Goal: Task Accomplishment & Management: Complete application form

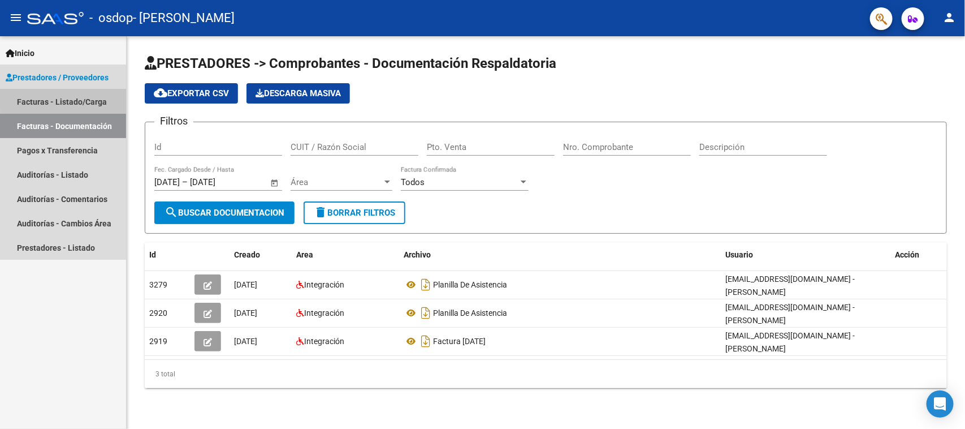
click at [75, 100] on link "Facturas - Listado/Carga" at bounding box center [63, 101] width 126 height 24
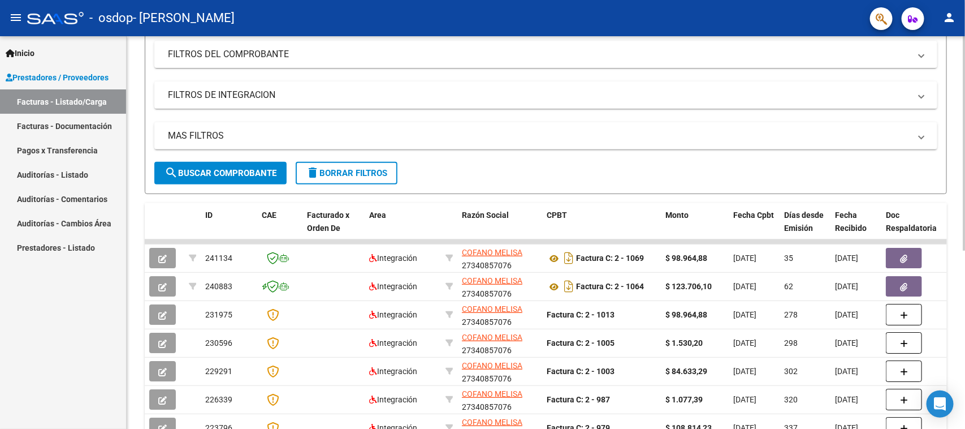
scroll to position [153, 0]
click at [965, 159] on div at bounding box center [964, 229] width 3 height 214
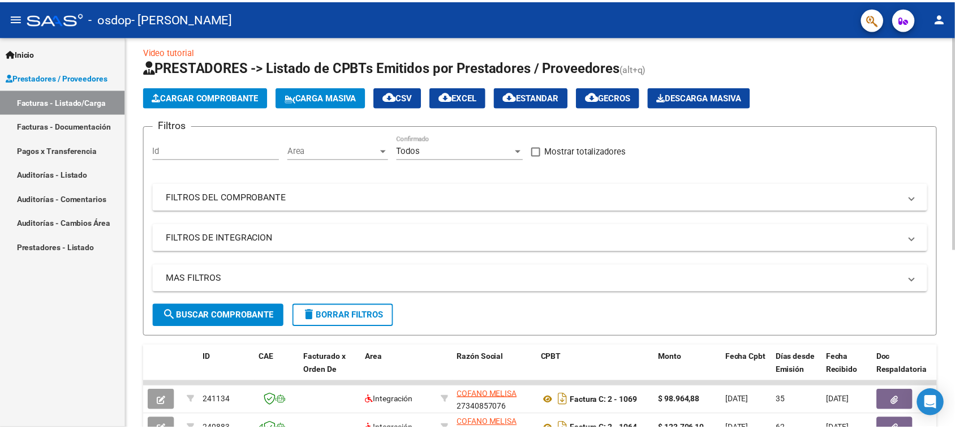
scroll to position [3, 0]
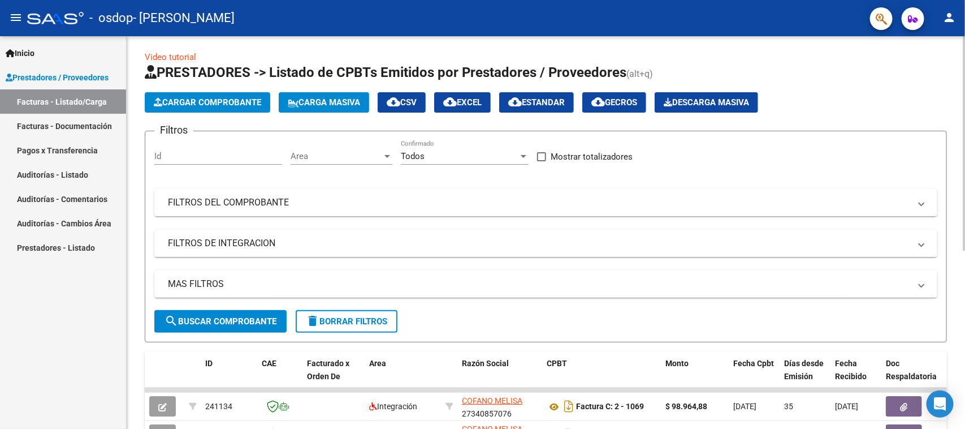
click at [965, 92] on div at bounding box center [964, 145] width 3 height 214
click at [233, 100] on span "Cargar Comprobante" at bounding box center [207, 102] width 107 height 10
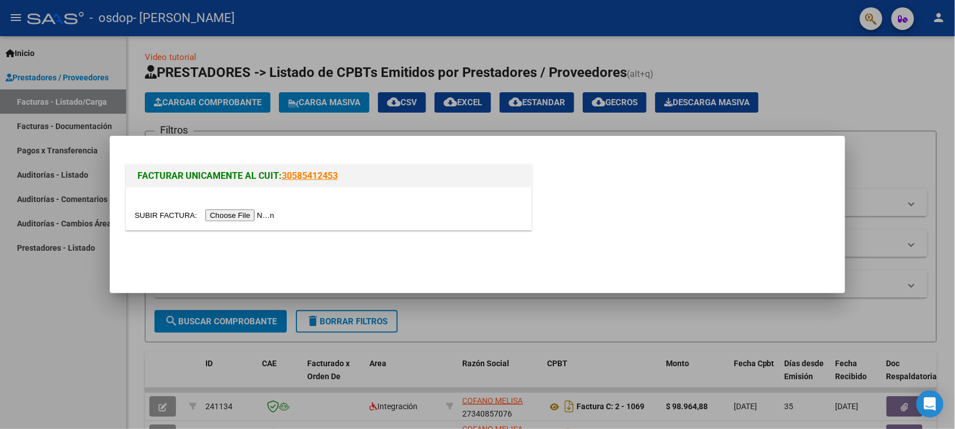
click at [223, 215] on input "file" at bounding box center [206, 215] width 143 height 12
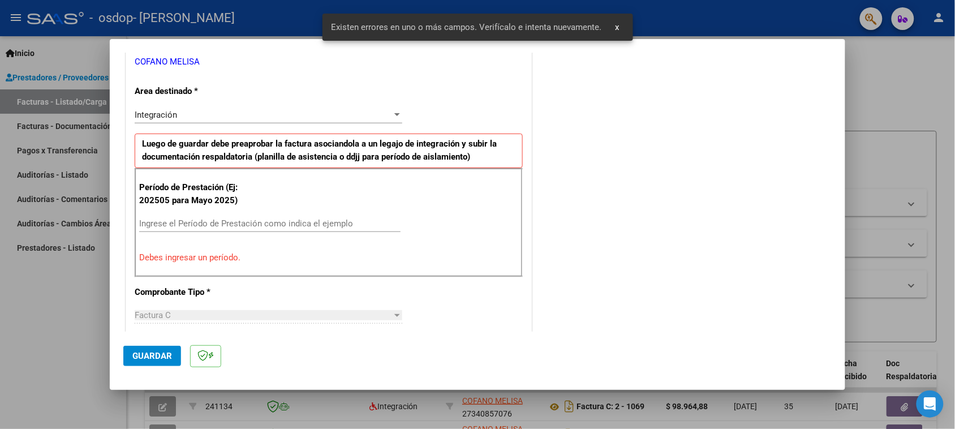
scroll to position [256, 0]
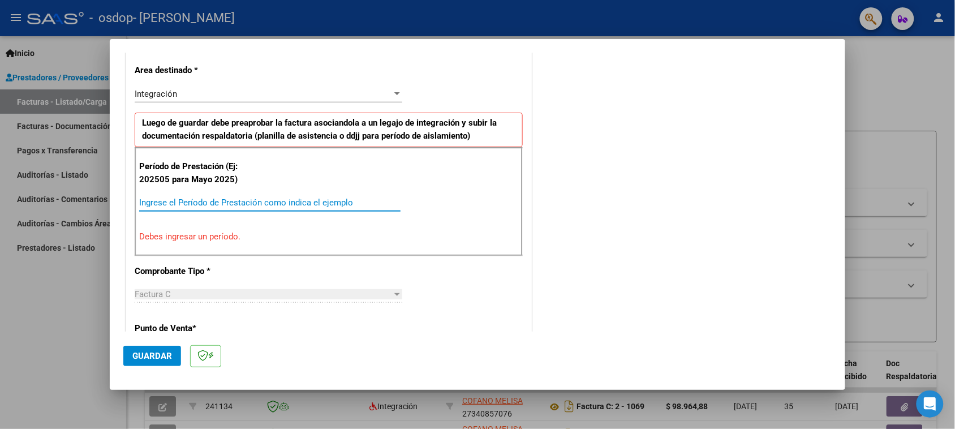
click at [230, 200] on input "Ingrese el Período de Prestación como indica el ejemplo" at bounding box center [269, 202] width 261 height 10
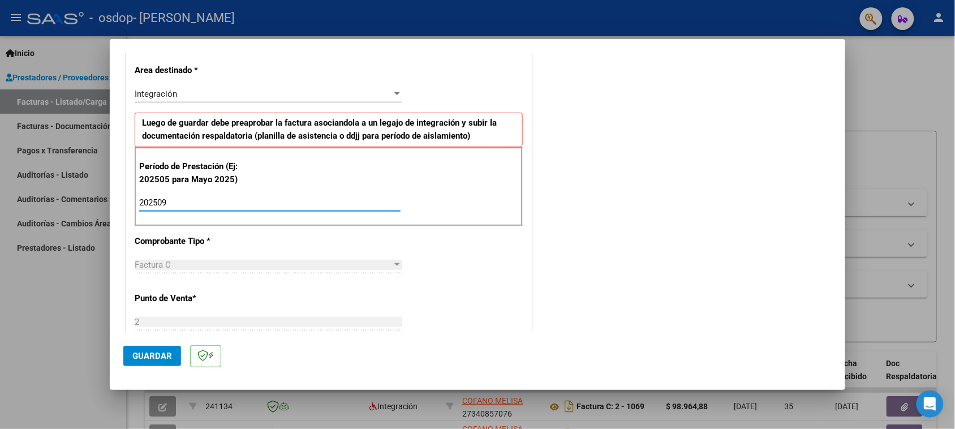
type input "202509"
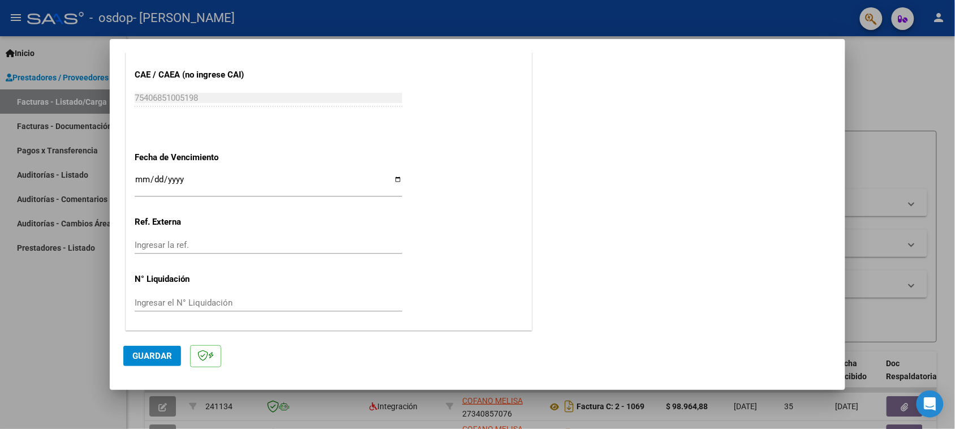
scroll to position [718, 0]
click at [212, 175] on input "Ingresar la fecha" at bounding box center [269, 183] width 268 height 18
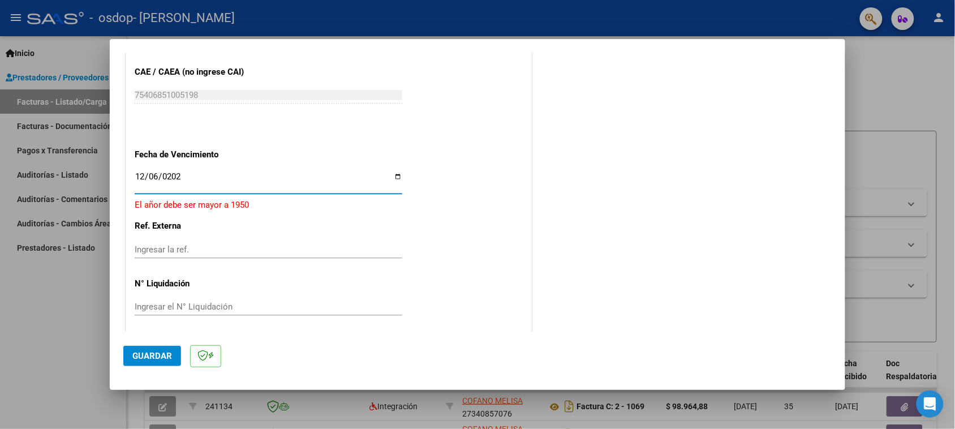
type input "[DATE]"
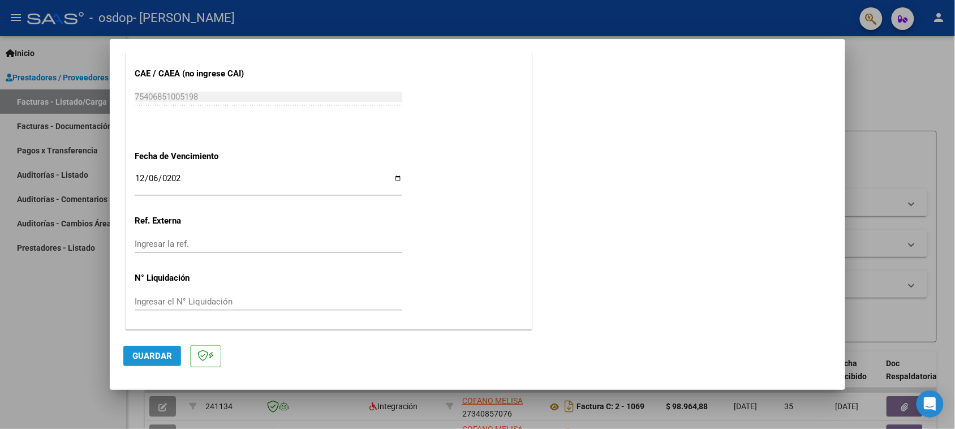
click at [153, 355] on span "Guardar" at bounding box center [152, 356] width 40 height 10
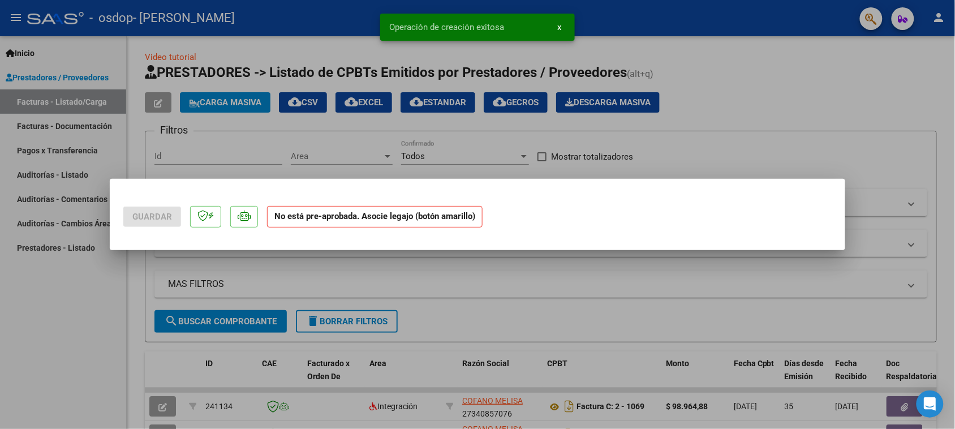
scroll to position [0, 0]
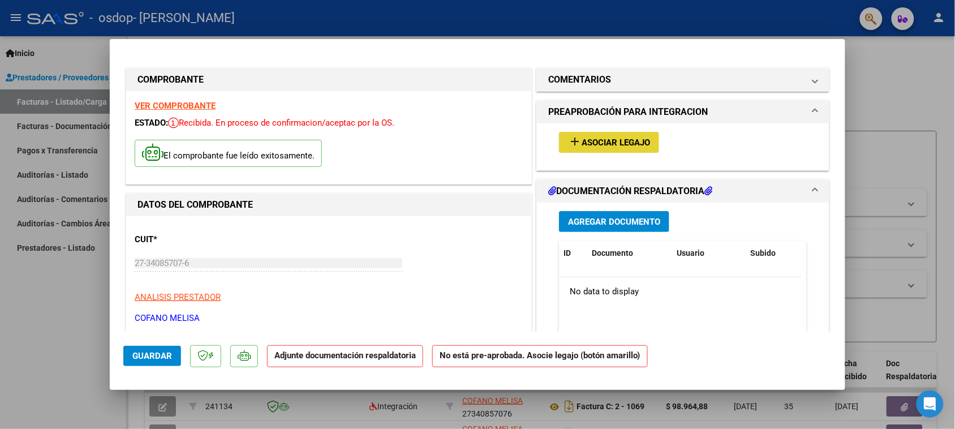
click at [597, 146] on span "Asociar Legajo" at bounding box center [615, 142] width 68 height 10
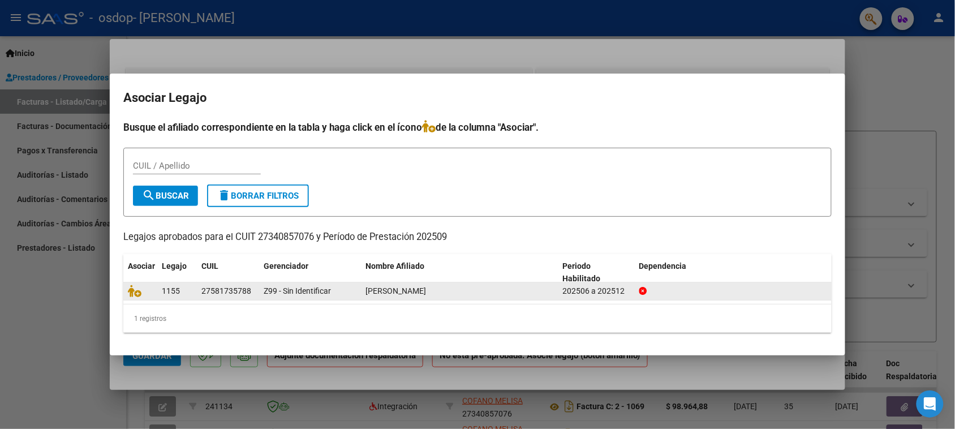
click at [175, 288] on span "1155" at bounding box center [171, 290] width 18 height 9
click at [136, 292] on icon at bounding box center [135, 290] width 14 height 12
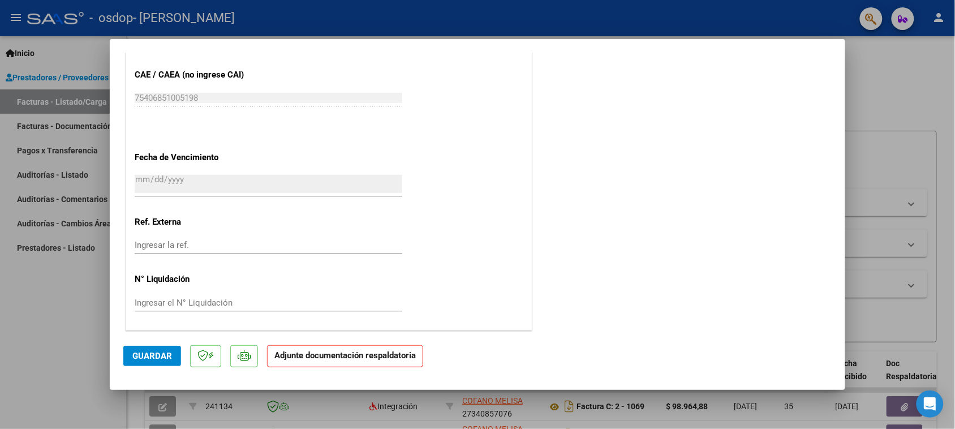
scroll to position [734, 0]
click at [402, 363] on p "Adjunte documentación respaldatoria" at bounding box center [345, 356] width 156 height 22
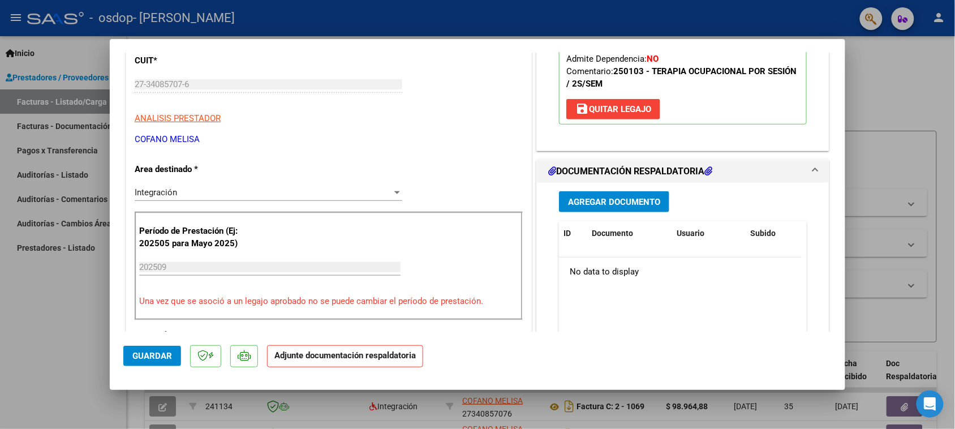
scroll to position [182, 0]
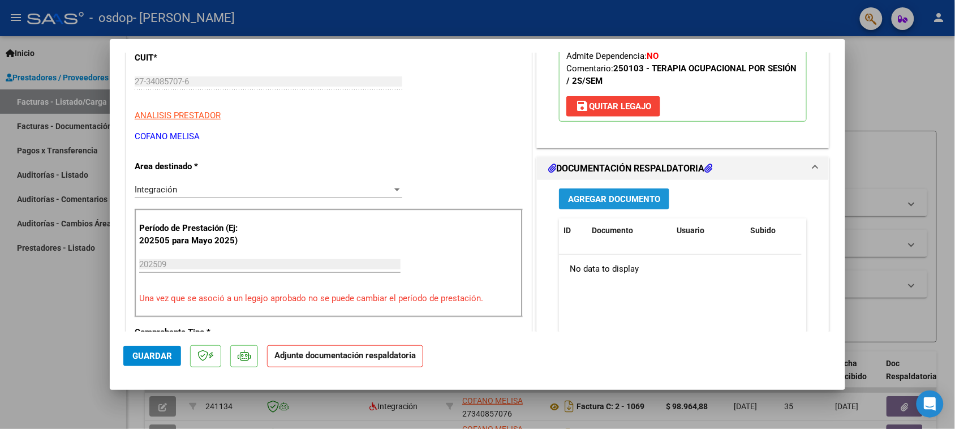
click at [627, 197] on span "Agregar Documento" at bounding box center [614, 199] width 92 height 10
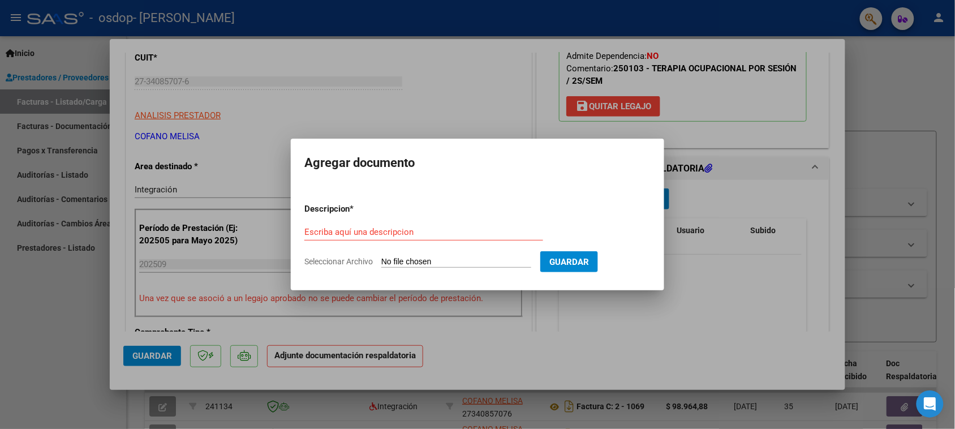
click at [448, 235] on input "Escriba aquí una descripcion" at bounding box center [423, 232] width 239 height 10
type input "Planilla asistencia"
click at [502, 258] on input "Seleccionar Archivo" at bounding box center [456, 262] width 150 height 11
type input "C:\fakepath\CamScanner [DATE] 16.43.pdf"
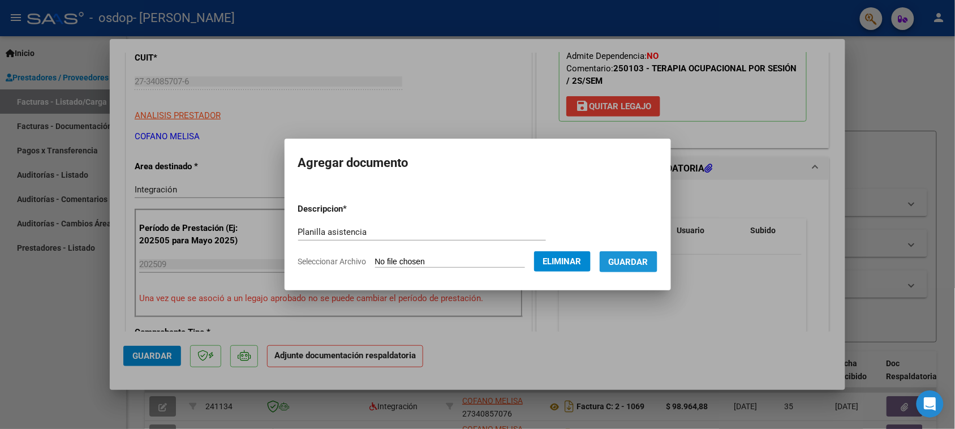
click at [635, 267] on button "Guardar" at bounding box center [628, 261] width 58 height 21
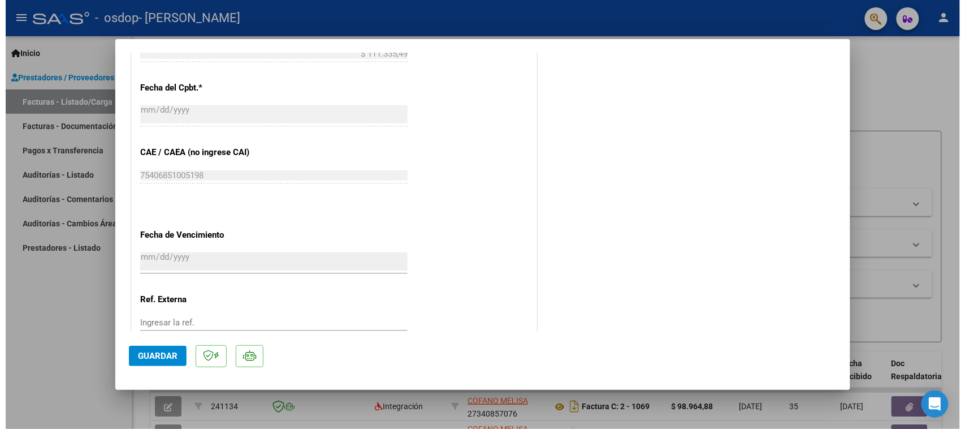
scroll to position [734, 0]
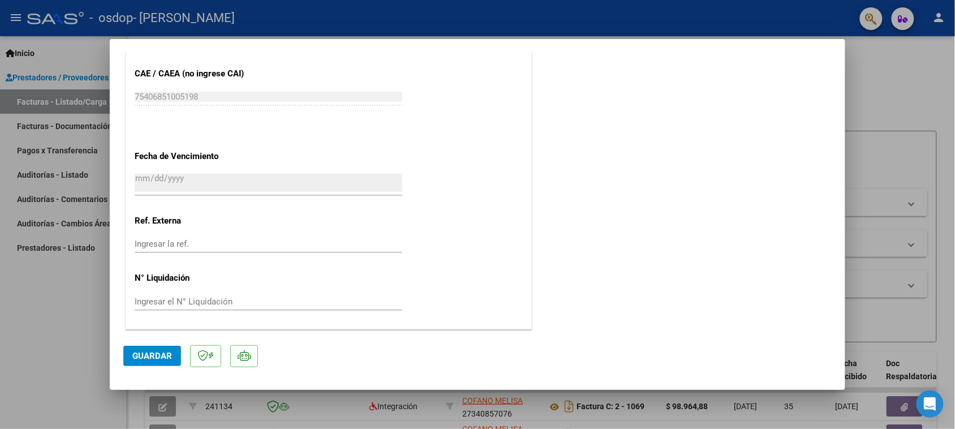
click at [140, 357] on span "Guardar" at bounding box center [152, 356] width 40 height 10
click at [150, 355] on span "Guardar" at bounding box center [152, 356] width 40 height 10
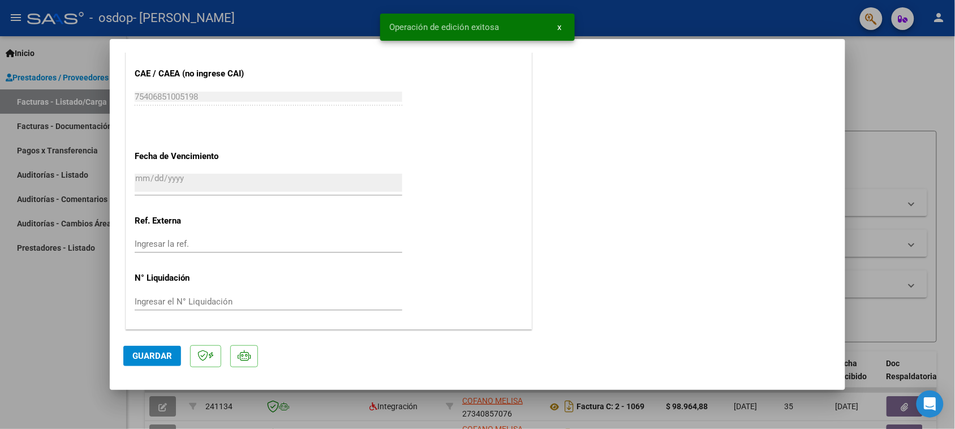
click at [52, 366] on div at bounding box center [477, 214] width 955 height 429
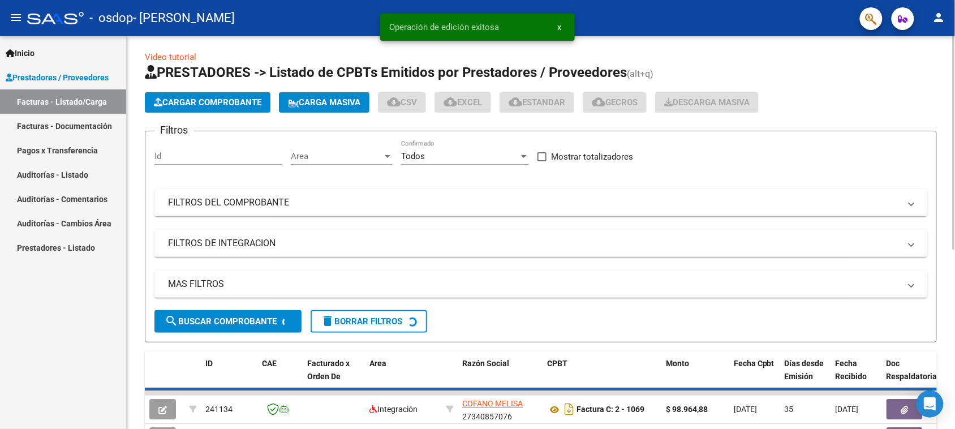
click at [955, 420] on div "Video tutorial PRESTADORES -> Listado de CPBTs Emitidos por Prestadores / Prove…" at bounding box center [541, 390] width 828 height 714
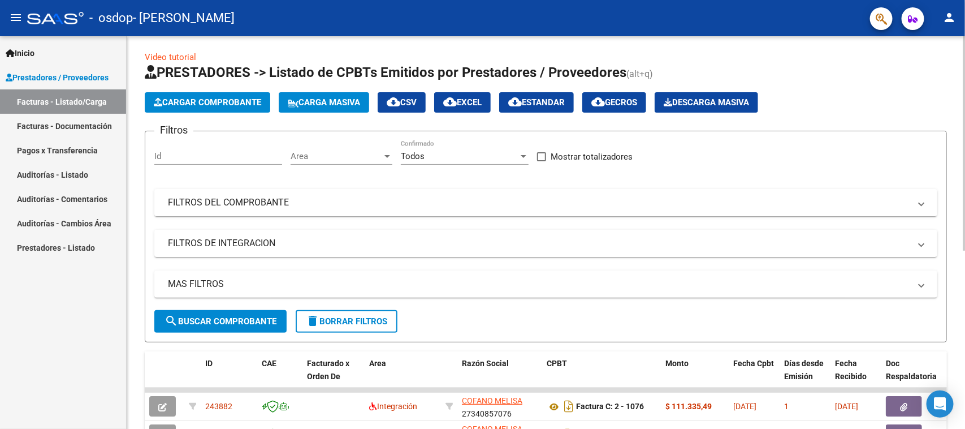
scroll to position [84, 0]
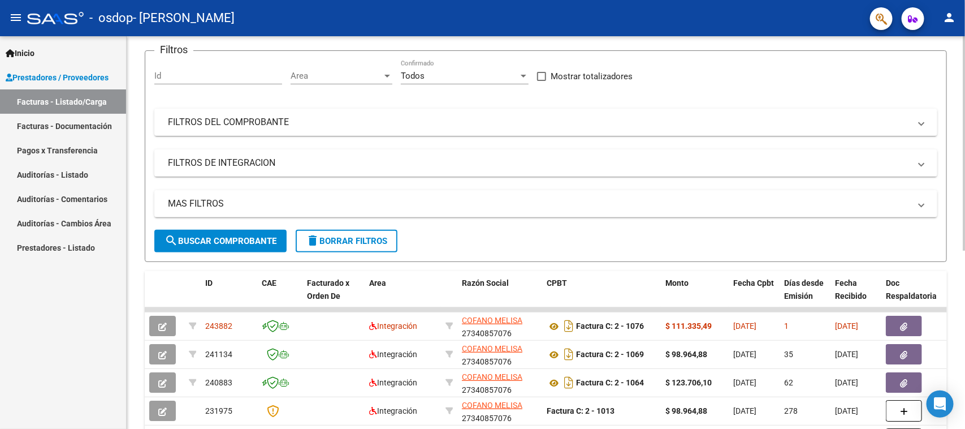
click at [965, 182] on div at bounding box center [964, 190] width 3 height 214
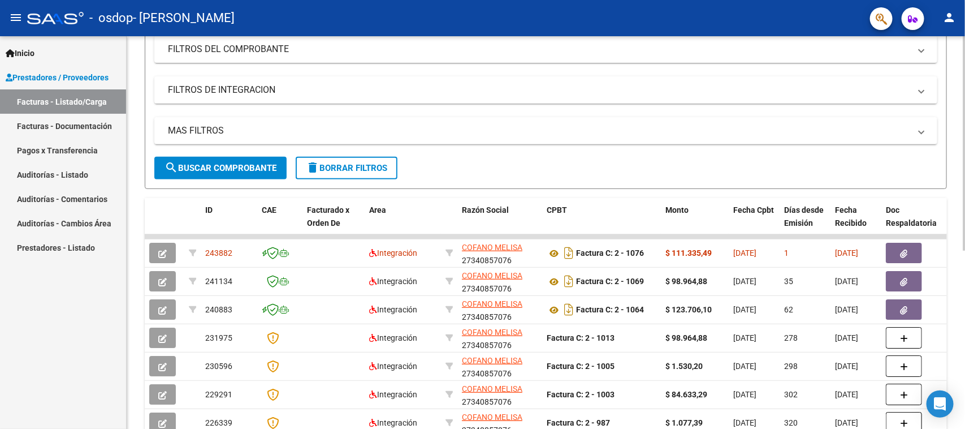
click at [965, 238] on div at bounding box center [964, 231] width 3 height 214
